Goal: Transaction & Acquisition: Purchase product/service

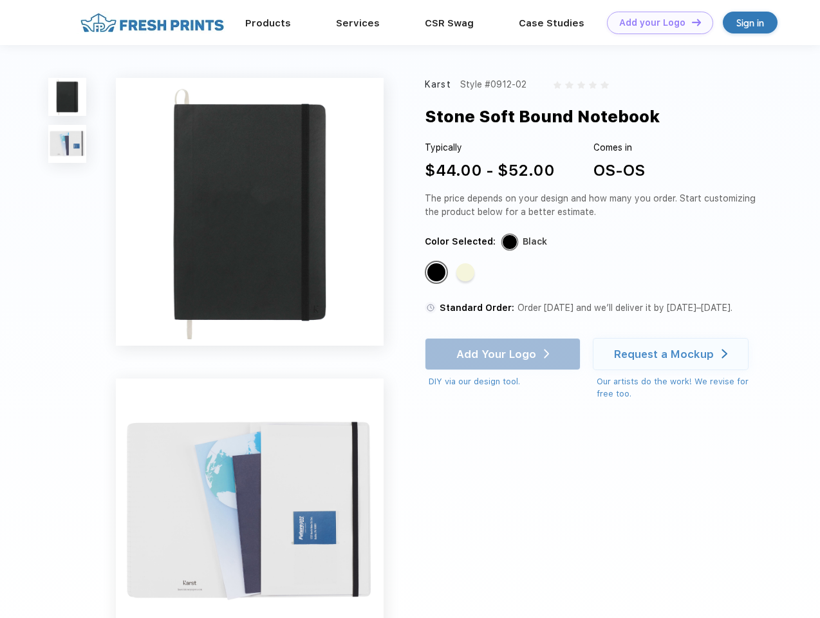
click at [655, 23] on link "Add your Logo Design Tool" at bounding box center [660, 23] width 106 height 23
click at [0, 0] on div "Design Tool" at bounding box center [0, 0] width 0 height 0
click at [691, 22] on link "Add your Logo Design Tool" at bounding box center [660, 23] width 106 height 23
click at [68, 97] on img at bounding box center [67, 97] width 38 height 38
click at [68, 144] on img at bounding box center [67, 144] width 38 height 38
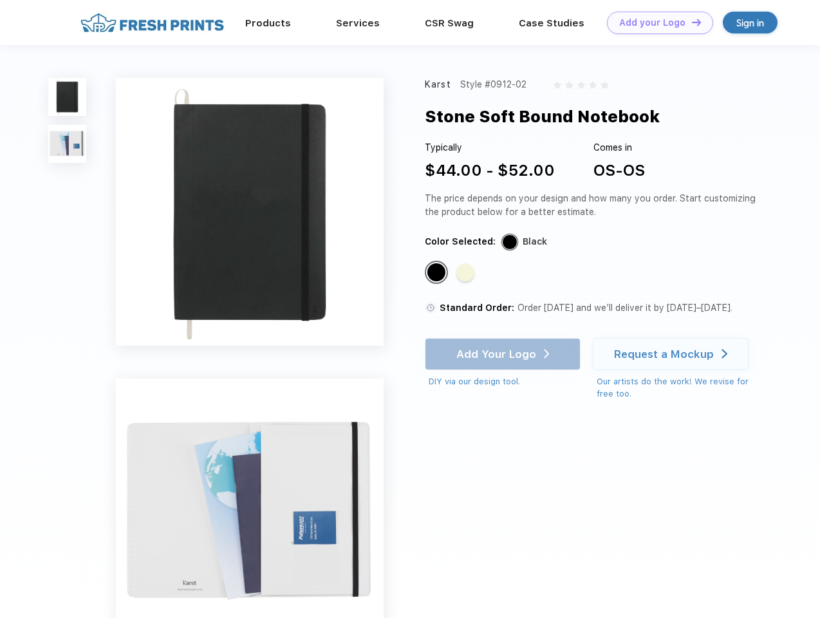
click at [438, 273] on div "Standard Color" at bounding box center [436, 272] width 18 height 18
click at [467, 273] on div "Standard Color" at bounding box center [465, 272] width 18 height 18
click at [504, 354] on div "Add Your Logo DIY via our design tool. Ah shoot! This product isn't up in our d…" at bounding box center [503, 363] width 156 height 50
click at [673, 354] on div "Request a Mockup" at bounding box center [664, 354] width 100 height 13
